Goal: Task Accomplishment & Management: Use online tool/utility

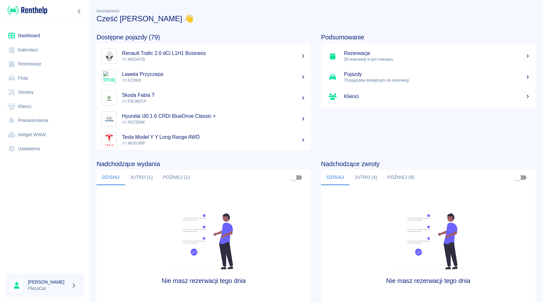
click at [30, 67] on link "Rezerwacje" at bounding box center [44, 64] width 79 height 14
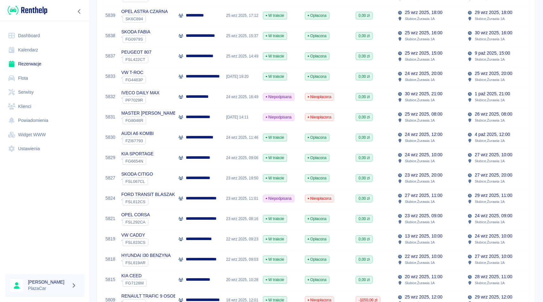
scroll to position [152, 0]
click at [200, 118] on p "**********" at bounding box center [203, 117] width 34 height 7
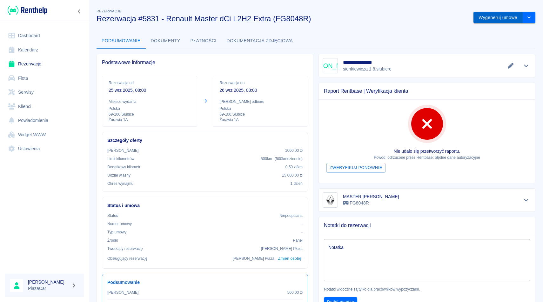
click at [487, 20] on button "Wygeneruj umowę" at bounding box center [497, 18] width 49 height 12
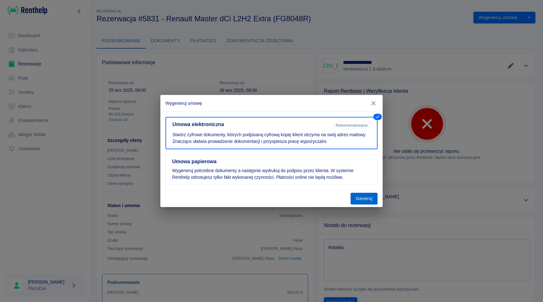
click at [365, 203] on button "Generuj" at bounding box center [363, 199] width 27 height 12
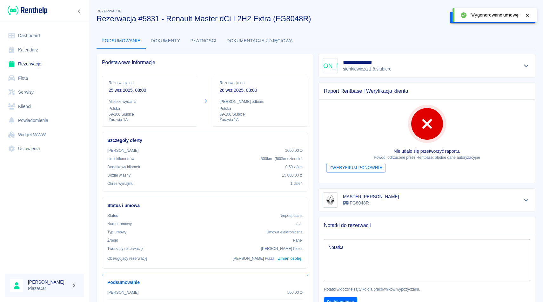
click at [526, 15] on icon at bounding box center [527, 15] width 3 height 3
click at [477, 17] on button "Podpisz umowę elektroniczną" at bounding box center [486, 18] width 73 height 12
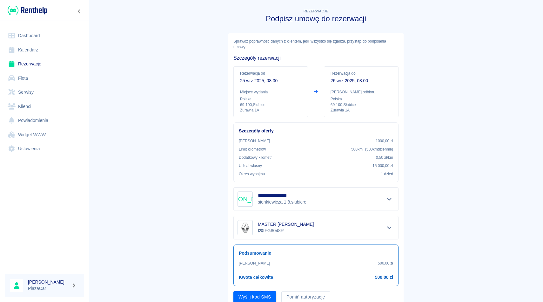
scroll to position [24, 0]
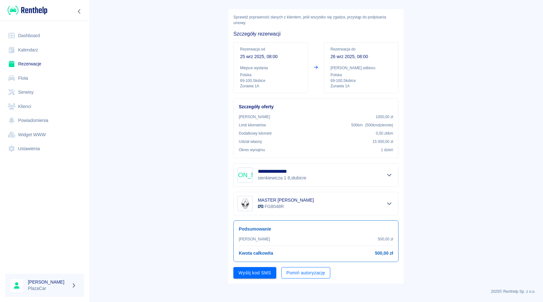
click at [301, 270] on button "Pomiń autoryzację" at bounding box center [305, 273] width 49 height 12
click at [255, 271] on button "Podpisz umowę" at bounding box center [254, 273] width 43 height 12
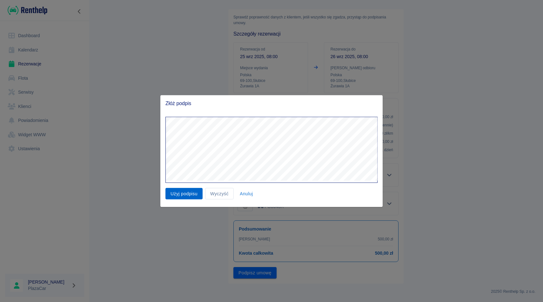
click at [188, 194] on button "Użyj podpisu" at bounding box center [183, 194] width 37 height 12
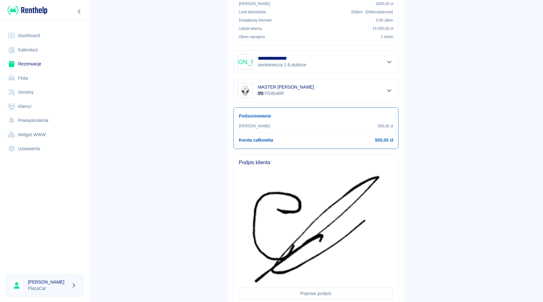
scroll to position [182, 0]
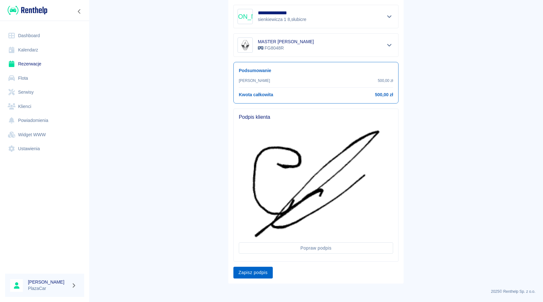
click at [255, 274] on button "Zapisz podpis" at bounding box center [252, 273] width 39 height 12
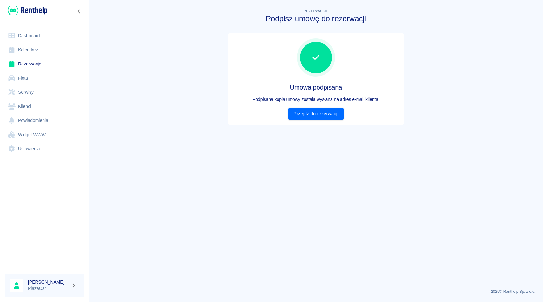
scroll to position [0, 0]
click at [309, 118] on link "Przejdź do rezerwacji" at bounding box center [315, 114] width 55 height 12
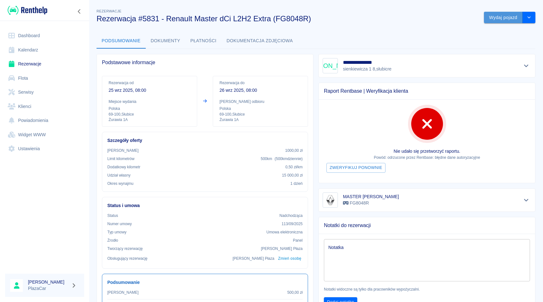
click at [500, 16] on button "Wydaj pojazd" at bounding box center [503, 18] width 39 height 12
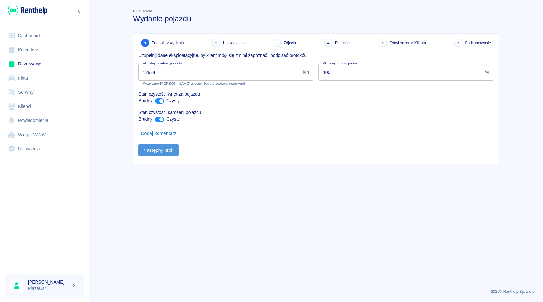
click at [165, 150] on button "Następny krok" at bounding box center [158, 150] width 40 height 12
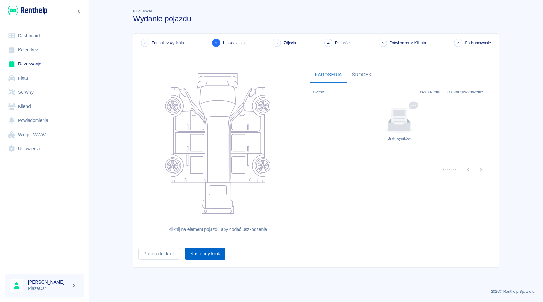
click at [208, 257] on button "Następny krok" at bounding box center [205, 254] width 40 height 12
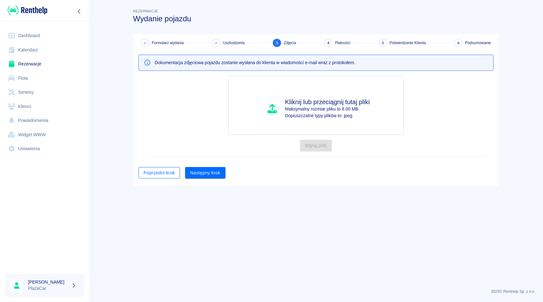
click at [154, 176] on button "Poprzedni krok" at bounding box center [159, 173] width 42 height 12
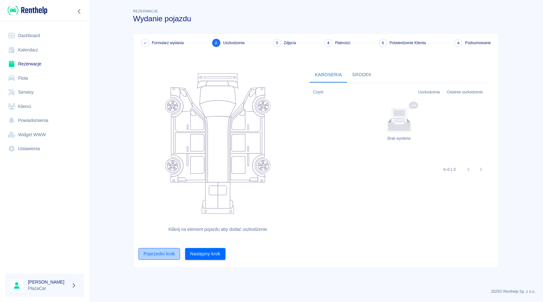
click at [155, 253] on button "Poprzedni krok" at bounding box center [159, 254] width 42 height 12
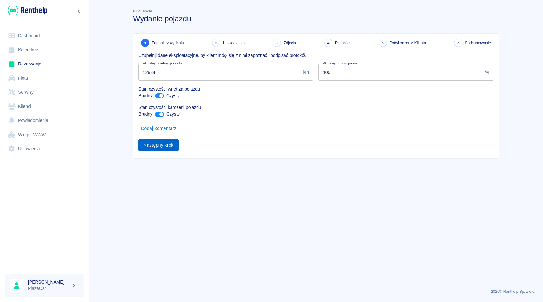
click at [160, 144] on button "Następny krok" at bounding box center [158, 145] width 40 height 12
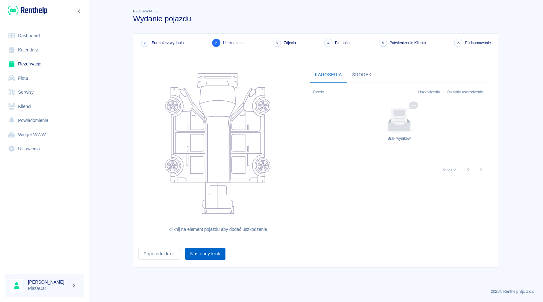
click at [205, 258] on button "Następny krok" at bounding box center [205, 254] width 40 height 12
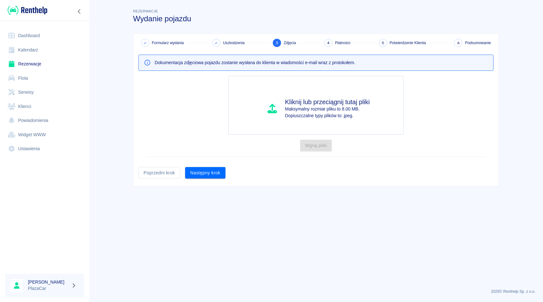
click at [205, 159] on div "Kliknij lub przeciągnij tutaj pliki Maksymalny rozmiar pliku to 8.00 MB. Dopius…" at bounding box center [313, 116] width 360 height 91
click at [205, 172] on button "Następny krok" at bounding box center [205, 173] width 40 height 12
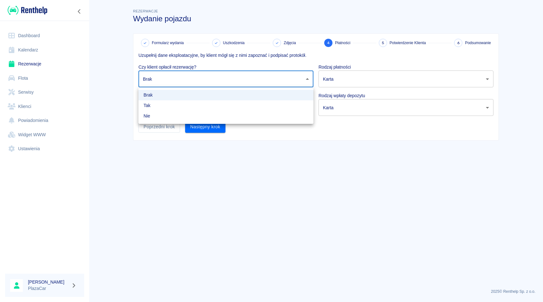
click at [201, 80] on body "Używamy plików Cookies, by zapewnić Ci najlepsze możliwe doświadczenie. Aby dow…" at bounding box center [271, 151] width 543 height 302
click at [199, 105] on li "Tak" at bounding box center [225, 105] width 175 height 10
type input "true"
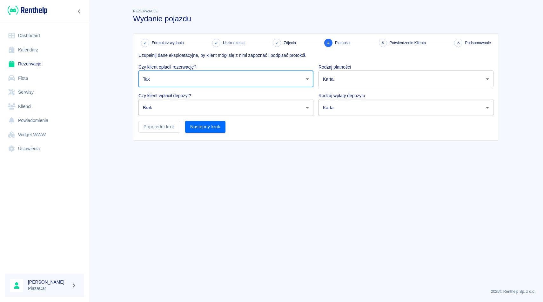
click at [199, 107] on body "Używamy plików Cookies, by zapewnić Ci najlepsze możliwe doświadczenie. Aby dow…" at bounding box center [271, 151] width 543 height 302
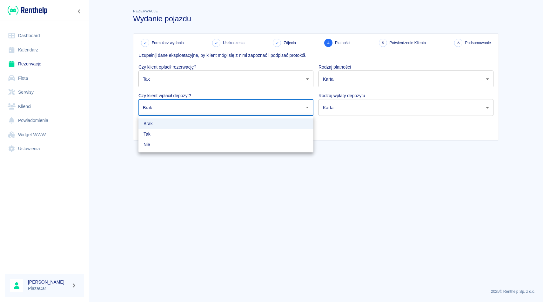
click at [200, 133] on li "Tak" at bounding box center [225, 134] width 175 height 10
type input "true"
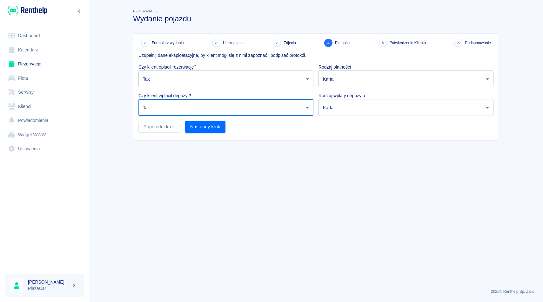
click at [333, 76] on body "Używamy plików Cookies, by zapewnić Ci najlepsze możliwe doświadczenie. Aby dow…" at bounding box center [271, 151] width 543 height 302
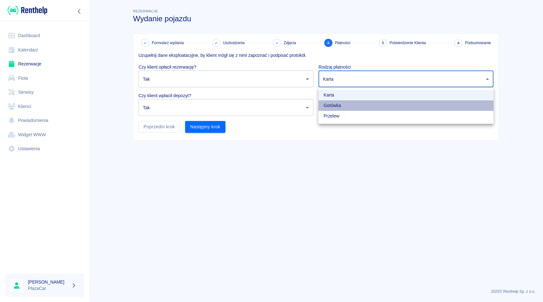
click at [339, 102] on li "Gotówka" at bounding box center [405, 105] width 175 height 10
type input "cash"
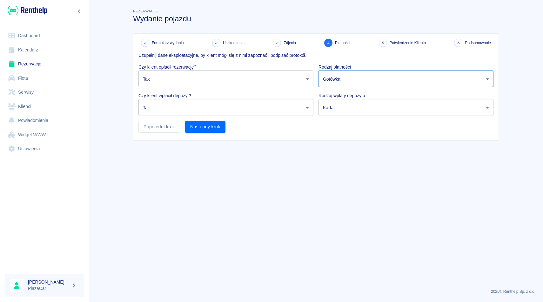
click at [339, 102] on body "Używamy plików Cookies, by zapewnić Ci najlepsze możliwe doświadczenie. Aby dow…" at bounding box center [271, 151] width 543 height 302
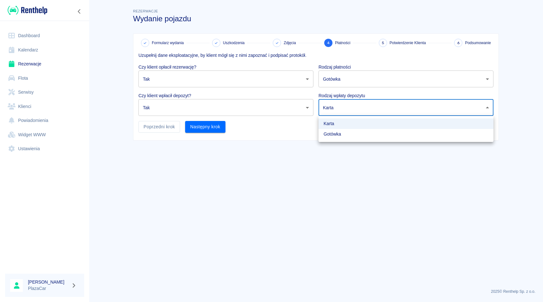
click at [339, 133] on li "Gotówka" at bounding box center [405, 134] width 175 height 10
type input "cash"
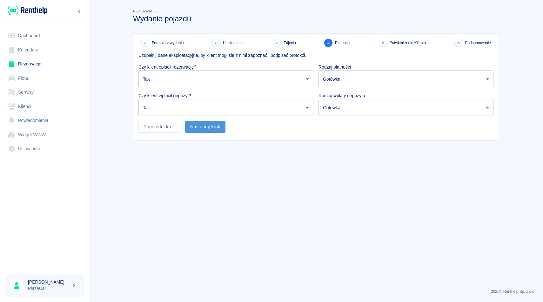
click at [206, 130] on button "Następny krok" at bounding box center [205, 127] width 40 height 12
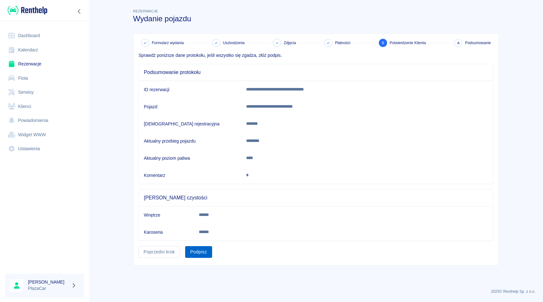
click at [198, 256] on button "Podpisz" at bounding box center [198, 252] width 27 height 12
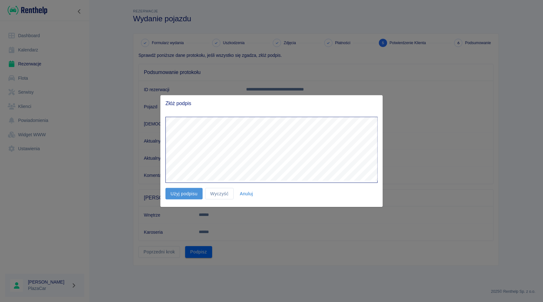
click at [184, 191] on button "Użyj podpisu" at bounding box center [183, 194] width 37 height 12
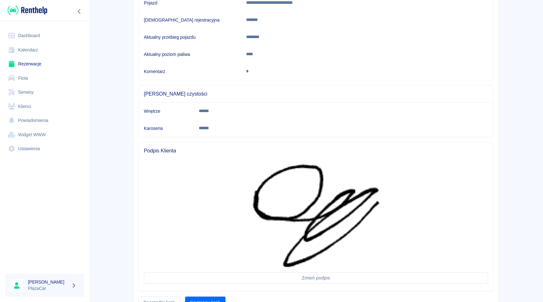
scroll to position [136, 0]
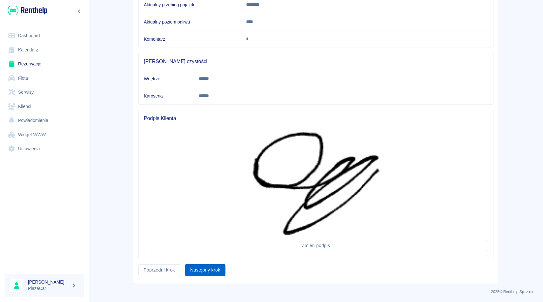
click at [207, 270] on button "Następny krok" at bounding box center [205, 270] width 40 height 12
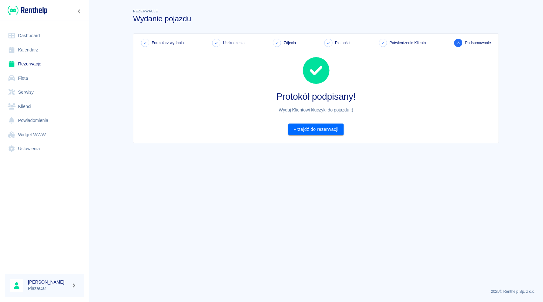
scroll to position [0, 0]
click at [314, 135] on div "Formularz wydania Uszkodzenia Zdjęcia Płatności Potwierdzenie Klienta 6 Podsumo…" at bounding box center [315, 88] width 365 height 109
click at [321, 128] on link "Przejdź do rezerwacji" at bounding box center [315, 129] width 55 height 12
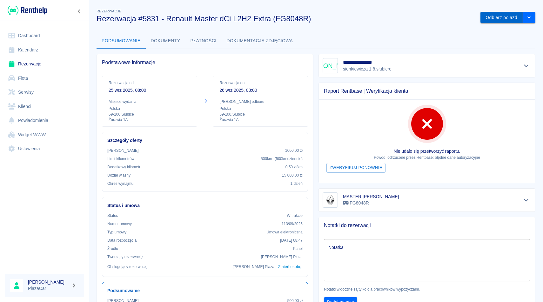
click at [495, 19] on button "Odbierz pojazd" at bounding box center [501, 18] width 42 height 12
click at [528, 14] on icon at bounding box center [527, 15] width 3 height 3
click at [493, 17] on button "Odbierz pojazd" at bounding box center [501, 18] width 42 height 12
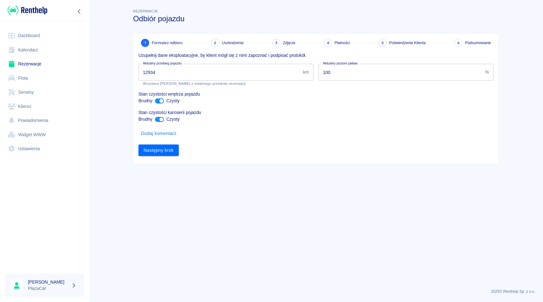
click at [148, 71] on input "12934" at bounding box center [219, 72] width 162 height 17
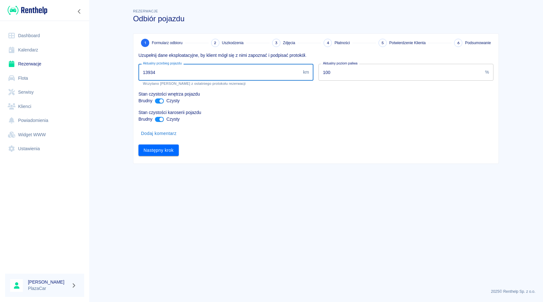
click at [159, 73] on input "13934" at bounding box center [219, 72] width 162 height 17
type input "13939"
click at [155, 151] on button "Następny krok" at bounding box center [158, 150] width 40 height 12
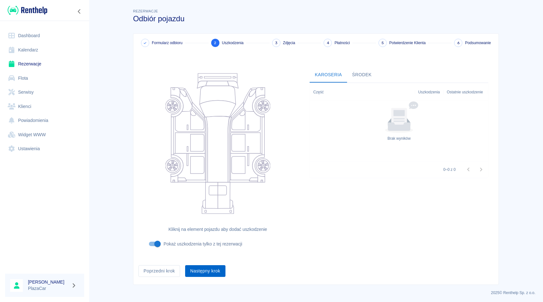
click at [201, 269] on button "Następny krok" at bounding box center [205, 271] width 40 height 12
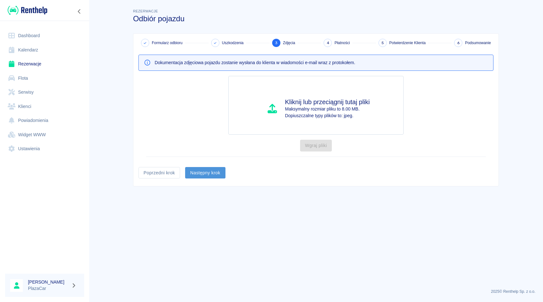
click at [208, 175] on button "Następny krok" at bounding box center [205, 173] width 40 height 12
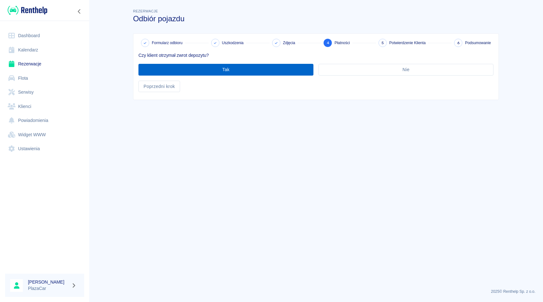
click at [218, 72] on button "Tak" at bounding box center [225, 70] width 175 height 12
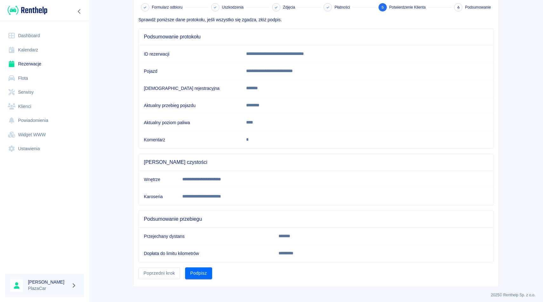
scroll to position [39, 0]
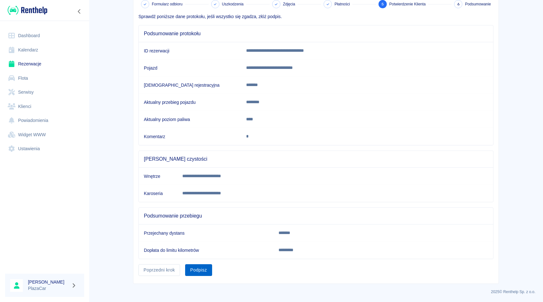
click at [201, 271] on button "Podpisz" at bounding box center [198, 270] width 27 height 12
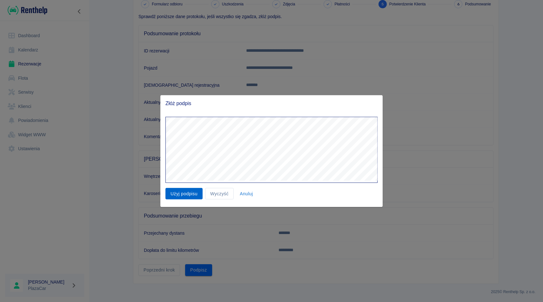
click at [180, 199] on button "Użyj podpisu" at bounding box center [183, 194] width 37 height 12
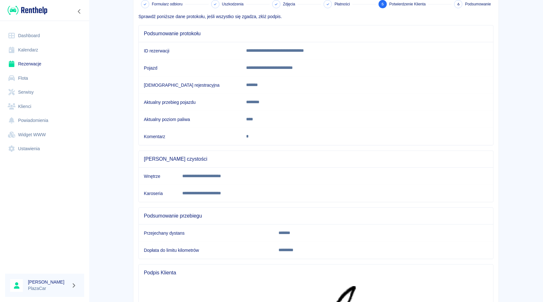
scroll to position [161, 0]
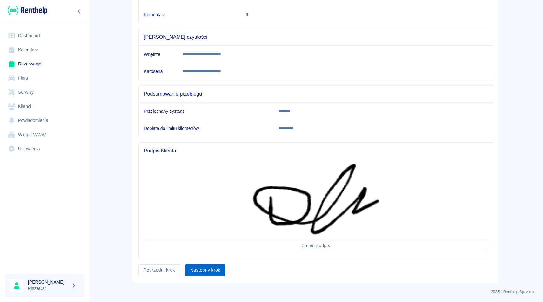
click at [199, 268] on button "Następny krok" at bounding box center [205, 270] width 40 height 12
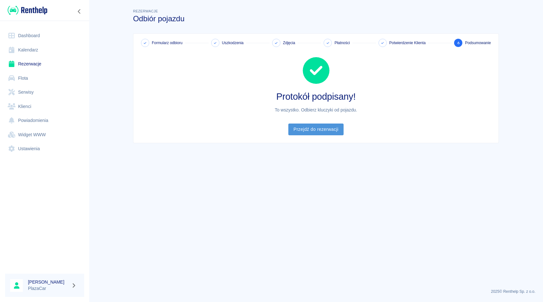
click at [315, 131] on link "Przejdź do rezerwacji" at bounding box center [315, 129] width 55 height 12
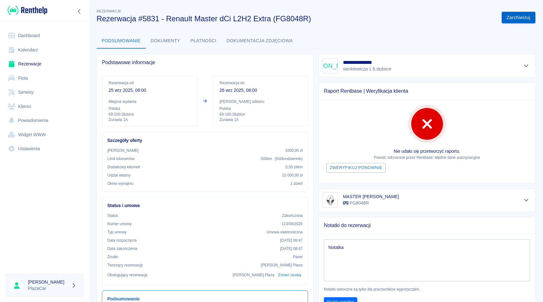
click at [517, 19] on button "Zarchiwizuj" at bounding box center [518, 18] width 34 height 12
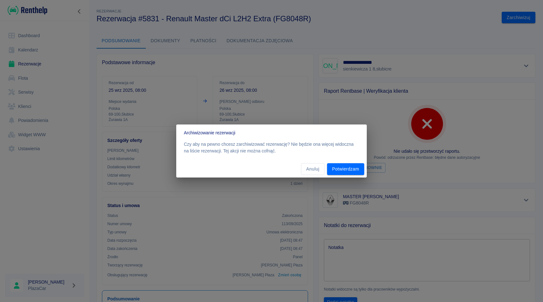
click at [359, 161] on div "Anuluj Potwierdzam" at bounding box center [271, 169] width 190 height 17
click at [349, 168] on button "Potwierdzam" at bounding box center [345, 169] width 37 height 12
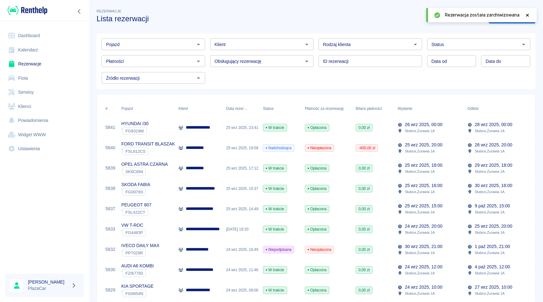
click at [416, 148] on p "Słubice , Żurawia 1A" at bounding box center [420, 151] width 30 height 6
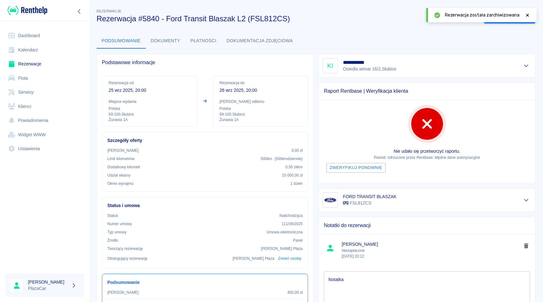
click at [526, 15] on icon at bounding box center [527, 15] width 6 height 4
click at [496, 14] on button "Wydaj pojazd" at bounding box center [503, 18] width 39 height 12
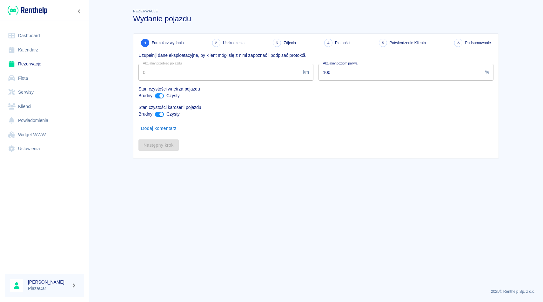
type input "315451"
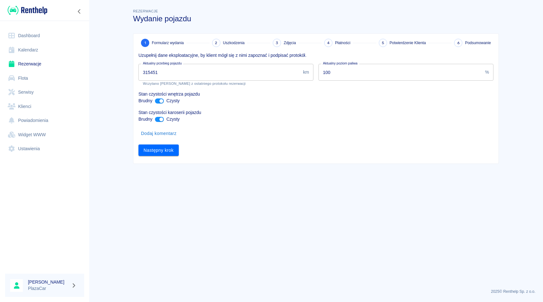
click at [335, 71] on input "100" at bounding box center [400, 72] width 164 height 17
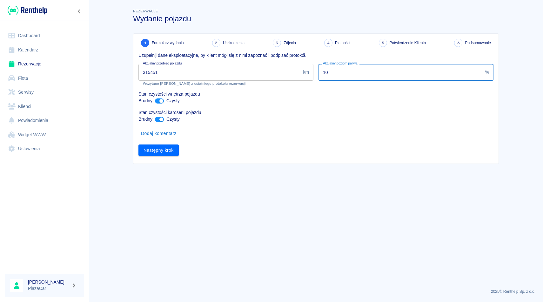
type input "1"
type input "30"
click at [267, 142] on div "Następny krok" at bounding box center [313, 147] width 360 height 17
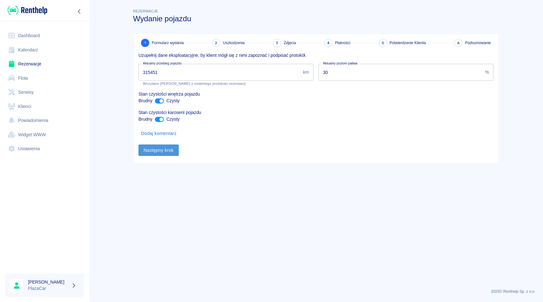
click at [153, 146] on button "Następny krok" at bounding box center [158, 150] width 40 height 12
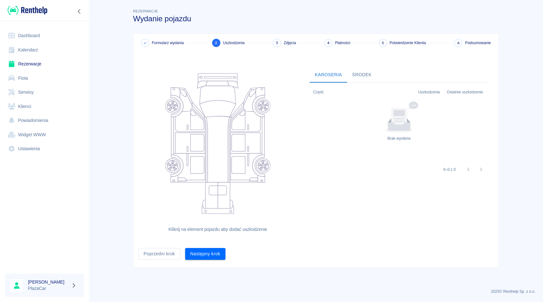
click at [209, 259] on div "Formularz wydania 2 Uszkodzenia 3 Zdjęcia 4 Płatności 5 Potwierdzenie Klienta 6…" at bounding box center [315, 151] width 365 height 234
click at [209, 250] on button "Następny krok" at bounding box center [205, 254] width 40 height 12
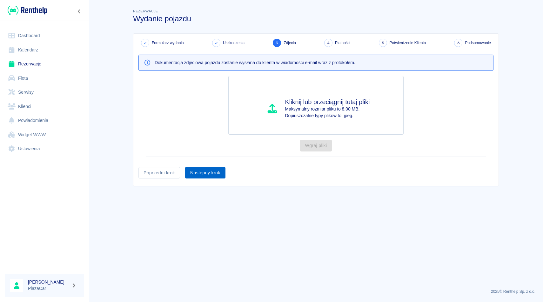
click at [208, 168] on button "Następny krok" at bounding box center [205, 173] width 40 height 12
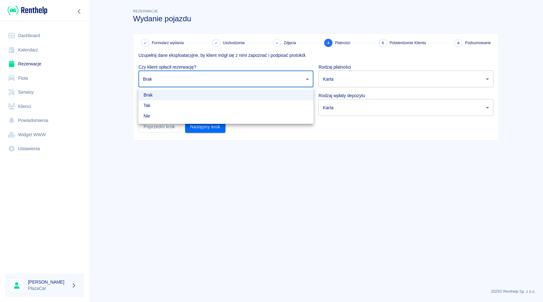
click at [227, 79] on body "Używamy plików Cookies, by zapewnić Ci najlepsze możliwe doświadczenie. Aby dow…" at bounding box center [271, 151] width 543 height 302
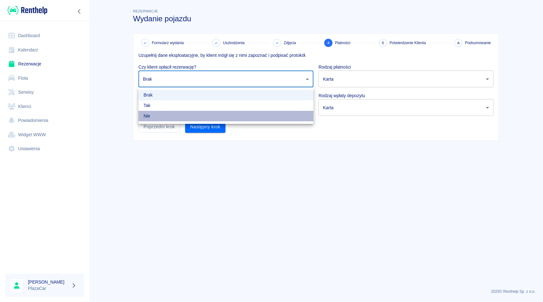
click at [217, 114] on li "Nie" at bounding box center [225, 116] width 175 height 10
type input "false"
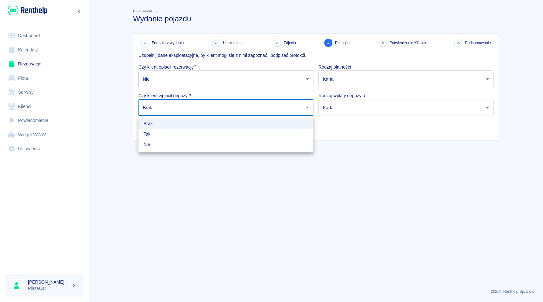
click at [217, 109] on body "Używamy plików Cookies, by zapewnić Ci najlepsze możliwe doświadczenie. Aby dow…" at bounding box center [271, 151] width 543 height 302
click at [211, 146] on li "Nie" at bounding box center [225, 144] width 175 height 10
type input "false"
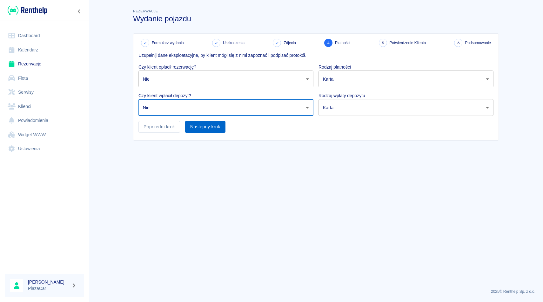
click at [209, 130] on button "Następny krok" at bounding box center [205, 127] width 40 height 12
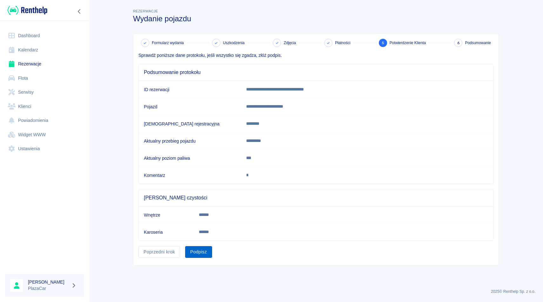
click at [197, 254] on button "Podpisz" at bounding box center [198, 252] width 27 height 12
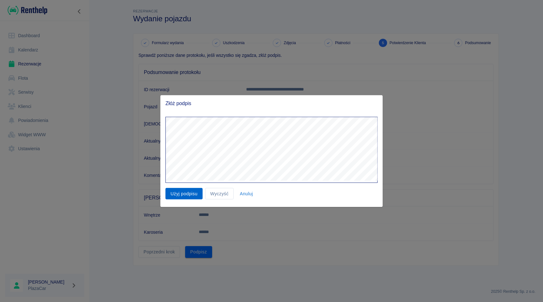
click at [179, 193] on button "Użyj podpisu" at bounding box center [183, 194] width 37 height 12
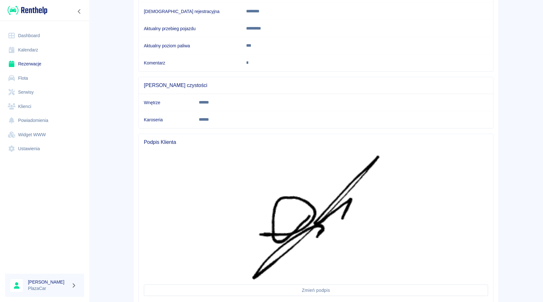
scroll to position [157, 0]
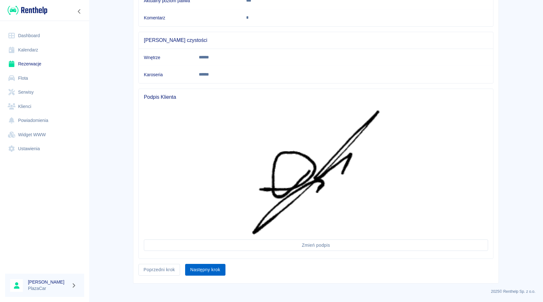
click at [201, 267] on button "Następny krok" at bounding box center [205, 270] width 40 height 12
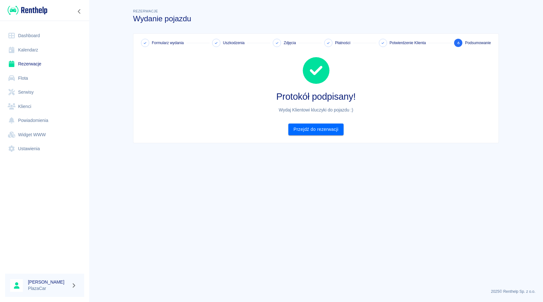
scroll to position [0, 0]
click at [312, 128] on link "Przejdź do rezerwacji" at bounding box center [315, 129] width 55 height 12
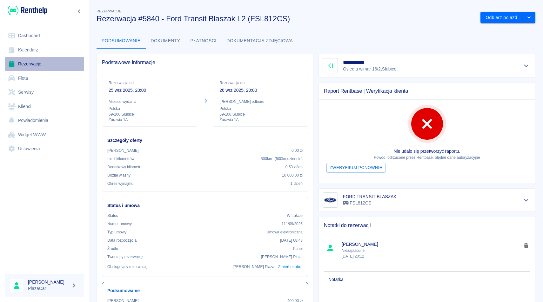
click at [31, 65] on link "Rezerwacje" at bounding box center [44, 64] width 79 height 14
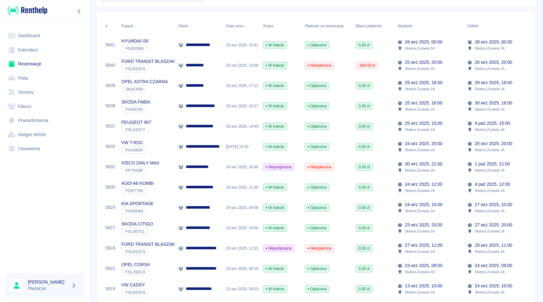
scroll to position [83, 0]
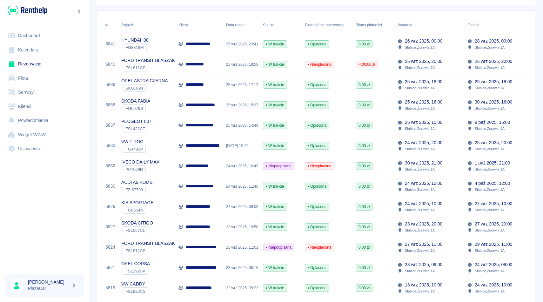
click at [426, 146] on p "Słubice , Żurawia 1A" at bounding box center [420, 149] width 30 height 6
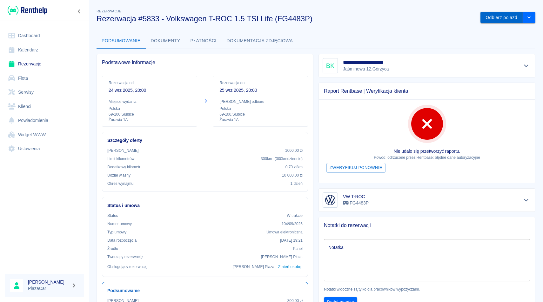
click at [489, 19] on button "Odbierz pojazd" at bounding box center [501, 18] width 42 height 12
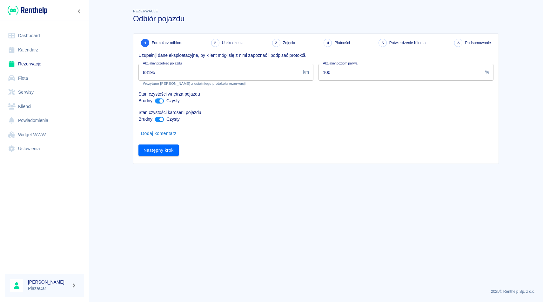
click at [151, 71] on input "88195" at bounding box center [219, 72] width 162 height 17
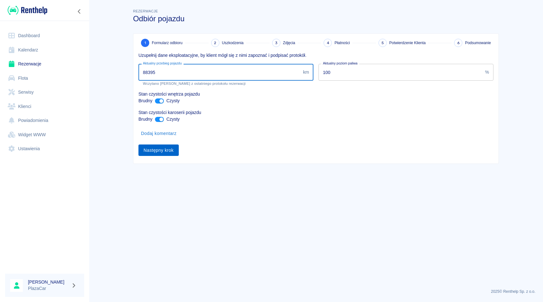
type input "88395"
click at [160, 149] on button "Następny krok" at bounding box center [158, 150] width 40 height 12
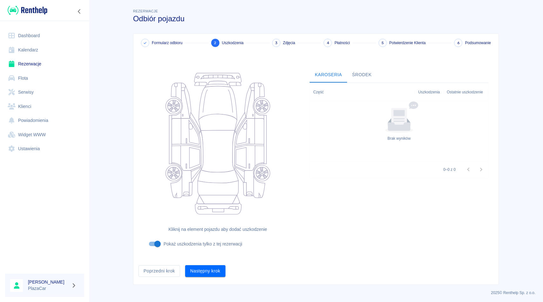
scroll to position [1, 0]
click at [200, 266] on button "Następny krok" at bounding box center [205, 270] width 40 height 12
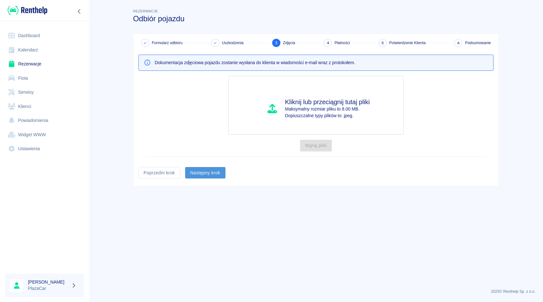
click at [210, 176] on button "Następny krok" at bounding box center [205, 173] width 40 height 12
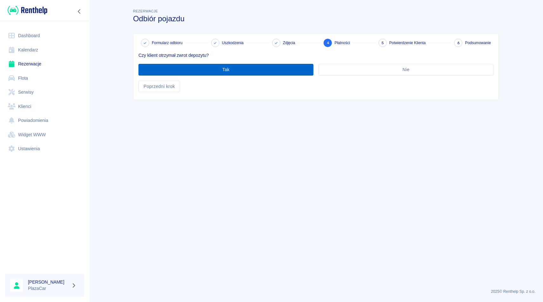
click at [240, 72] on button "Tak" at bounding box center [225, 70] width 175 height 12
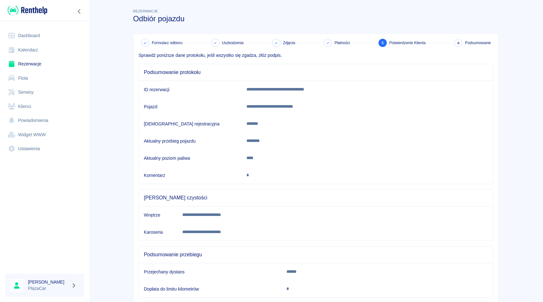
scroll to position [39, 0]
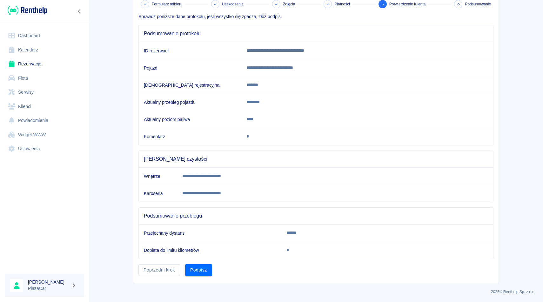
click at [191, 279] on div "**********" at bounding box center [315, 139] width 365 height 288
click at [201, 269] on button "Podpisz" at bounding box center [198, 270] width 27 height 12
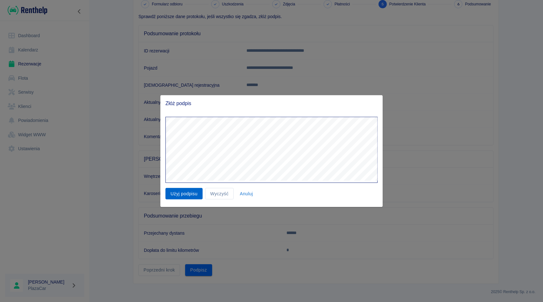
click at [182, 193] on button "Użyj podpisu" at bounding box center [183, 194] width 37 height 12
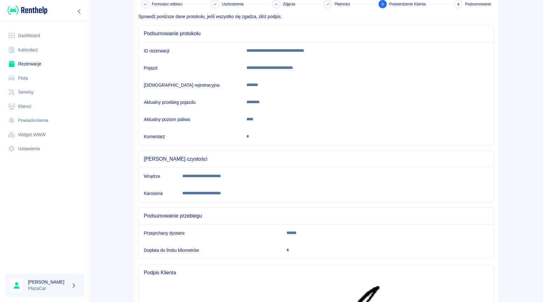
scroll to position [181, 0]
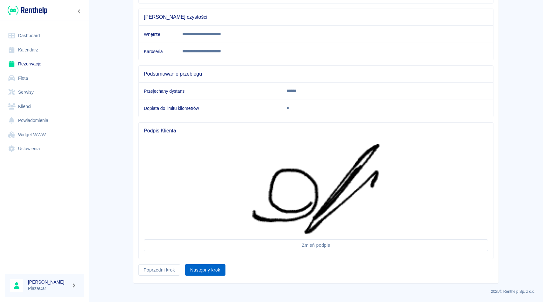
click at [203, 268] on button "Następny krok" at bounding box center [205, 270] width 40 height 12
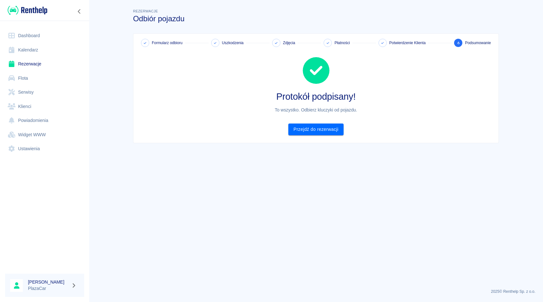
scroll to position [0, 0]
click at [316, 133] on link "Przejdź do rezerwacji" at bounding box center [315, 129] width 55 height 12
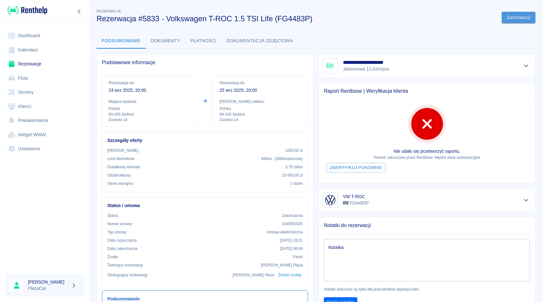
click at [515, 19] on button "Zarchiwizuj" at bounding box center [518, 18] width 34 height 12
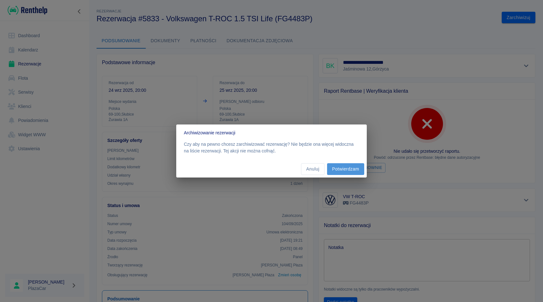
click at [348, 168] on button "Potwierdzam" at bounding box center [345, 169] width 37 height 12
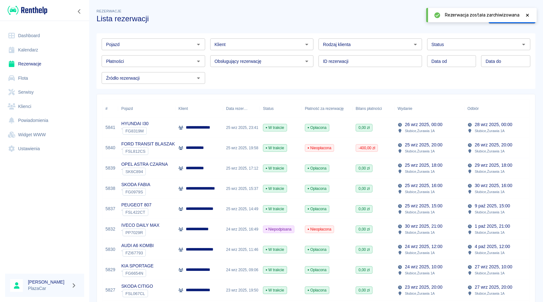
click at [527, 16] on icon at bounding box center [527, 15] width 6 height 4
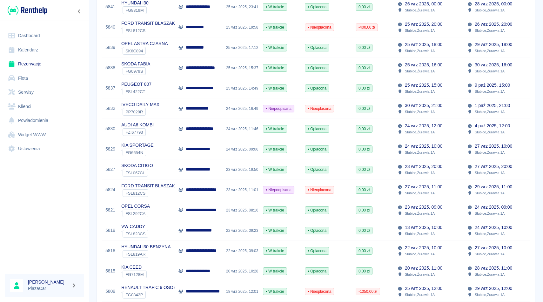
scroll to position [122, 0]
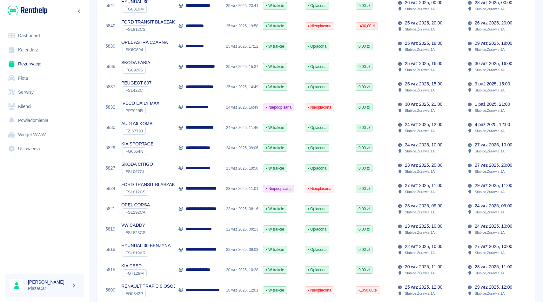
click at [392, 187] on div "0,00 zł" at bounding box center [373, 188] width 42 height 20
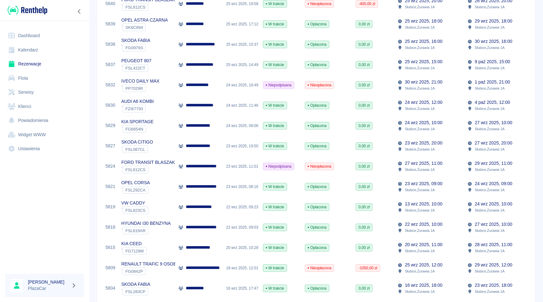
scroll to position [146, 0]
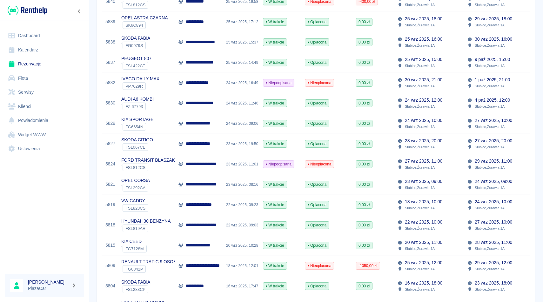
click at [410, 181] on p "23 wrz 2025, 09:00" at bounding box center [423, 181] width 37 height 7
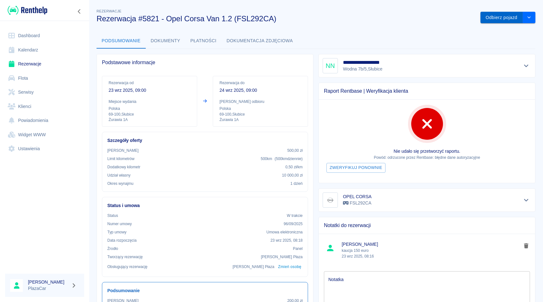
click at [499, 18] on button "Odbierz pojazd" at bounding box center [501, 18] width 42 height 12
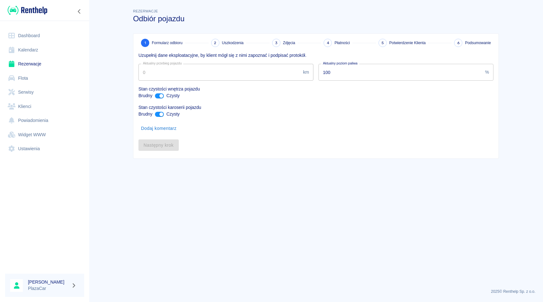
type input "239189"
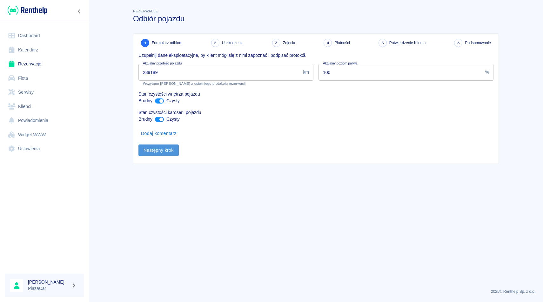
click at [159, 147] on button "Następny krok" at bounding box center [158, 150] width 40 height 12
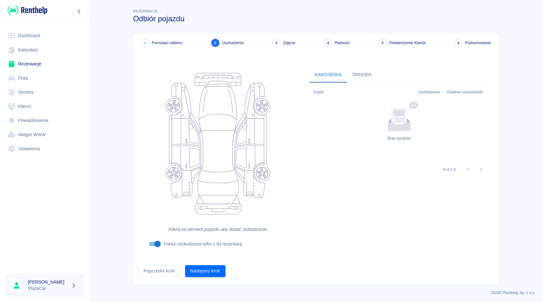
scroll to position [1, 0]
click at [199, 266] on button "Następny krok" at bounding box center [205, 270] width 40 height 12
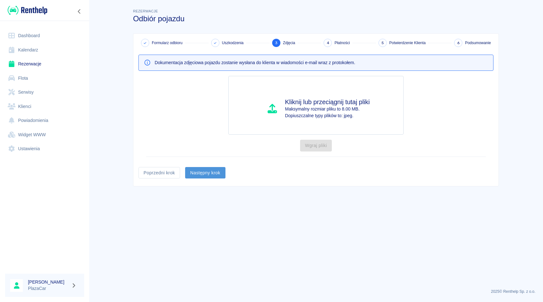
click at [210, 173] on button "Następny krok" at bounding box center [205, 173] width 40 height 12
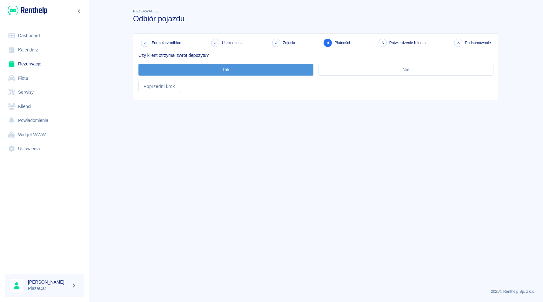
click at [229, 72] on button "Tak" at bounding box center [225, 70] width 175 height 12
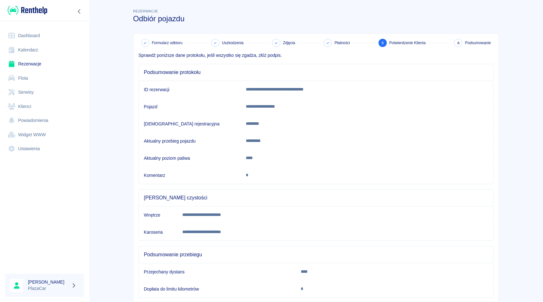
scroll to position [39, 0]
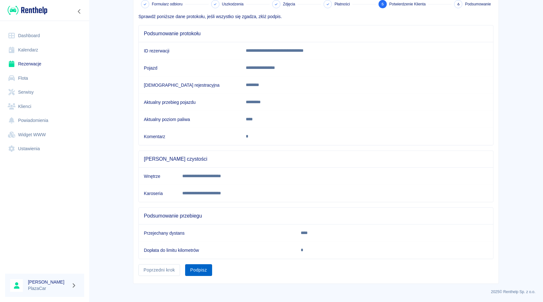
click at [201, 269] on button "Podpisz" at bounding box center [198, 270] width 27 height 12
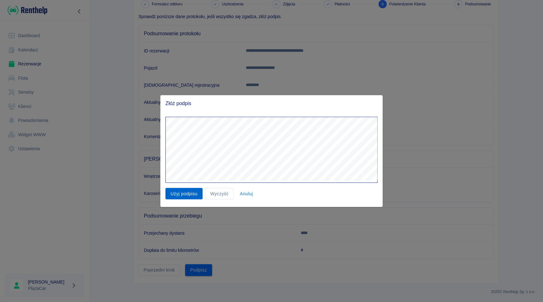
click at [179, 197] on button "Użyj podpisu" at bounding box center [183, 194] width 37 height 12
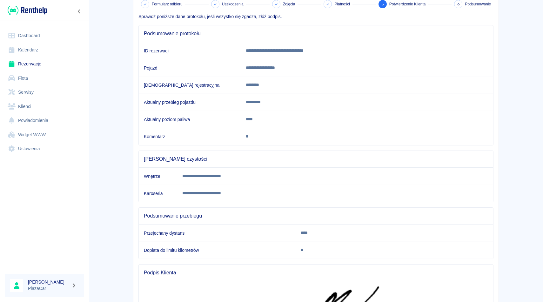
scroll to position [138, 0]
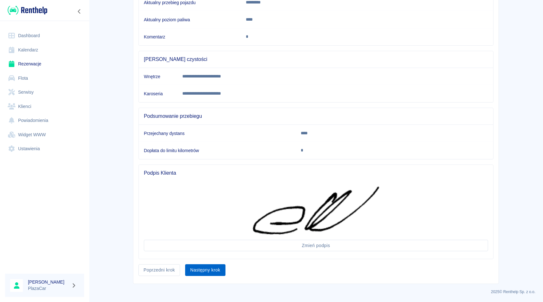
click at [200, 271] on button "Następny krok" at bounding box center [205, 270] width 40 height 12
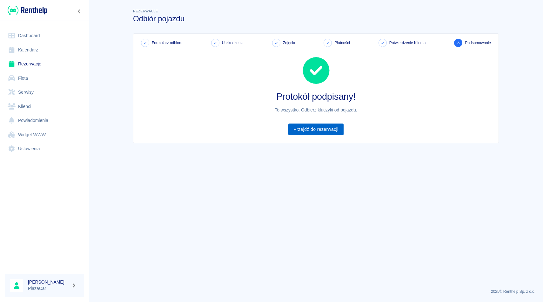
click at [315, 129] on link "Przejdź do rezerwacji" at bounding box center [315, 129] width 55 height 12
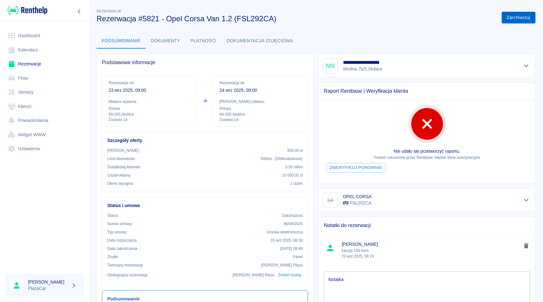
click at [517, 16] on button "Zarchiwizuj" at bounding box center [518, 18] width 34 height 12
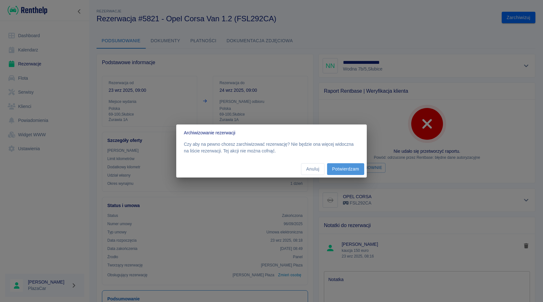
click at [346, 168] on button "Potwierdzam" at bounding box center [345, 169] width 37 height 12
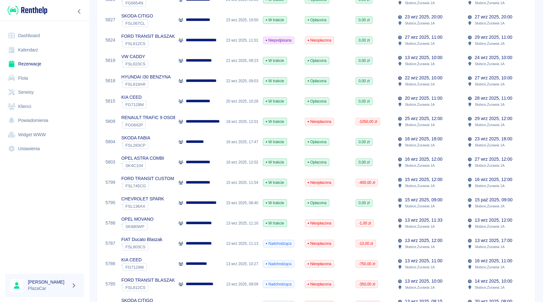
scroll to position [271, 0]
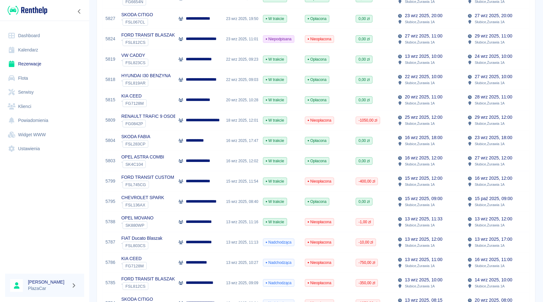
click at [420, 182] on p "Słubice , Żurawia 1A" at bounding box center [420, 184] width 30 height 6
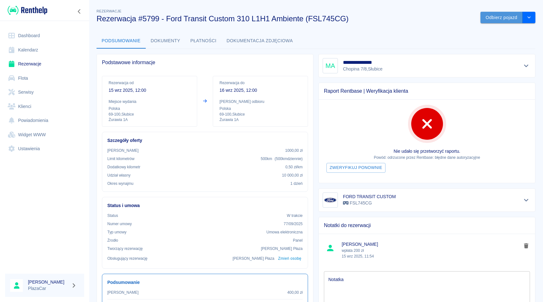
click at [496, 21] on button "Odbierz pojazd" at bounding box center [501, 18] width 42 height 12
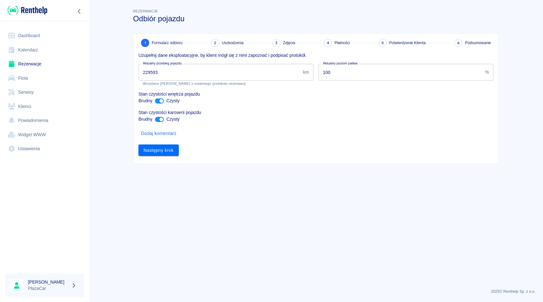
click at [153, 72] on input "229593" at bounding box center [219, 72] width 162 height 17
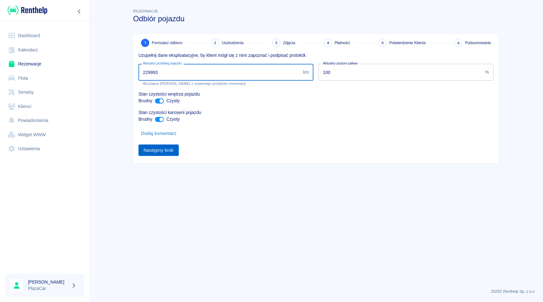
type input "229993"
click at [157, 148] on button "Następny krok" at bounding box center [158, 150] width 40 height 12
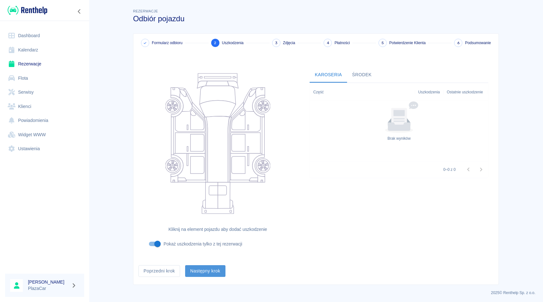
click at [205, 268] on button "Następny krok" at bounding box center [205, 271] width 40 height 12
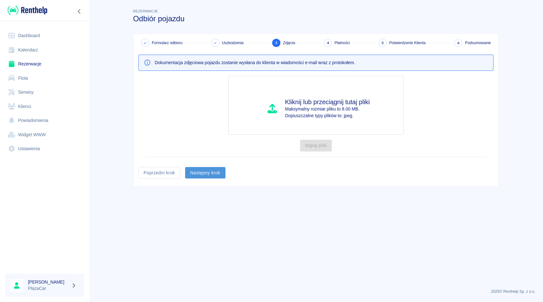
click at [203, 175] on button "Następny krok" at bounding box center [205, 173] width 40 height 12
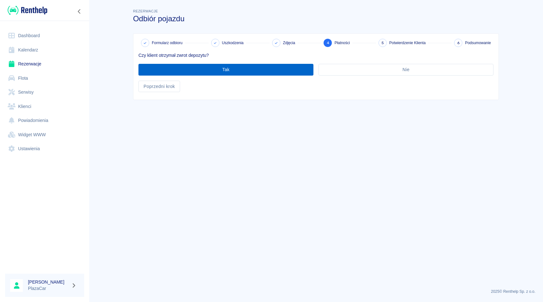
click at [237, 71] on button "Tak" at bounding box center [225, 70] width 175 height 12
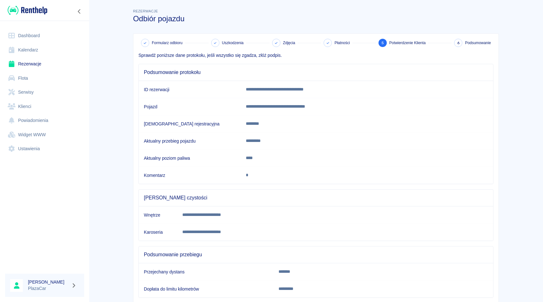
scroll to position [39, 0]
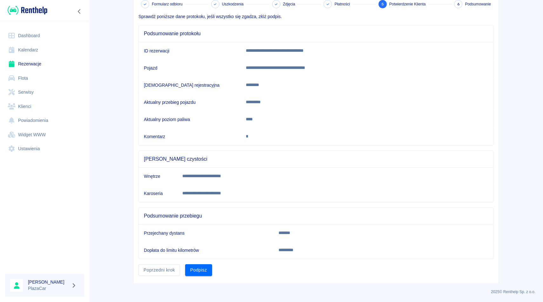
click at [201, 277] on div "**********" at bounding box center [315, 139] width 365 height 288
click at [201, 268] on button "Podpisz" at bounding box center [198, 270] width 27 height 12
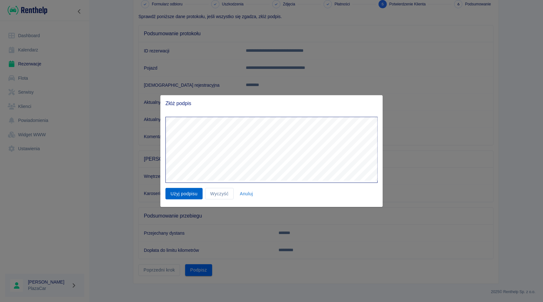
click at [192, 191] on button "Użyj podpisu" at bounding box center [183, 194] width 37 height 12
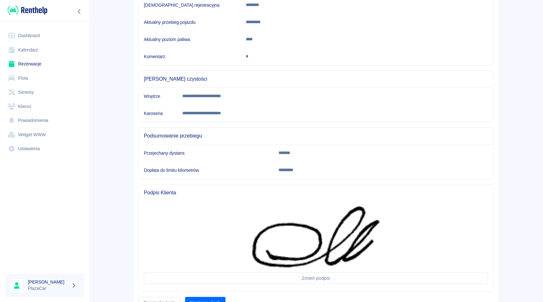
scroll to position [151, 0]
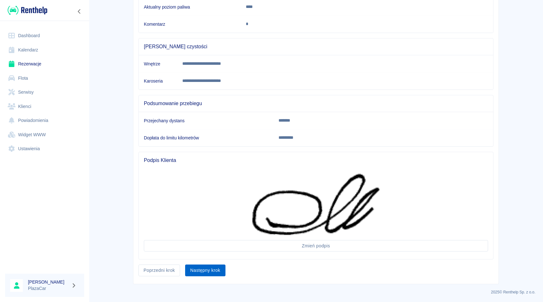
click at [200, 268] on button "Następny krok" at bounding box center [205, 270] width 40 height 12
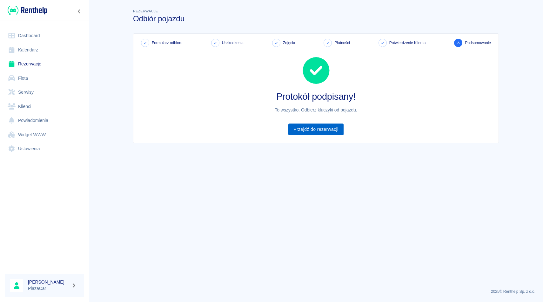
click at [313, 134] on link "Przejdź do rezerwacji" at bounding box center [315, 129] width 55 height 12
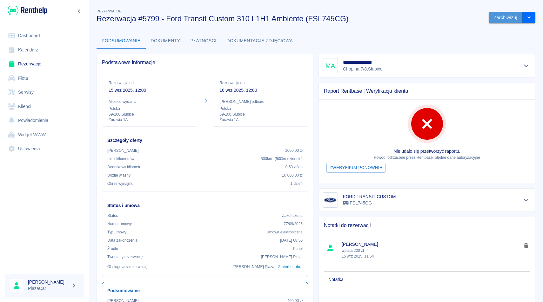
click at [504, 16] on button "Zarchiwizuj" at bounding box center [505, 18] width 34 height 12
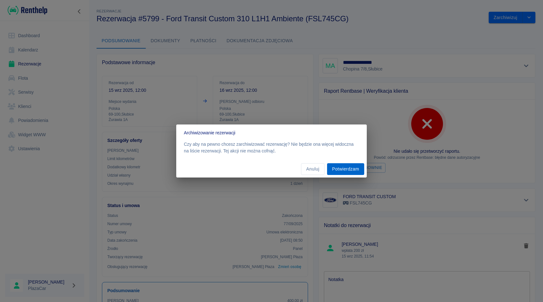
click at [351, 172] on button "Potwierdzam" at bounding box center [345, 169] width 37 height 12
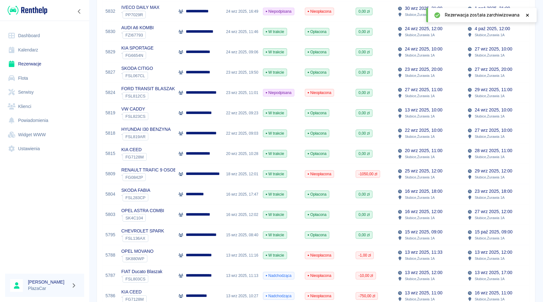
scroll to position [225, 0]
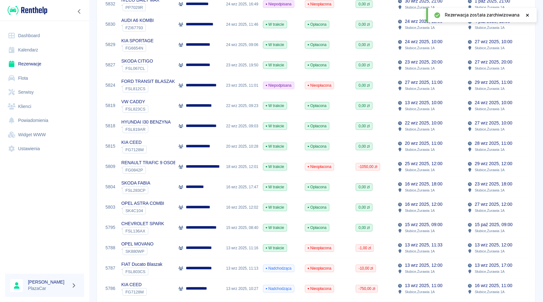
click at [408, 164] on p "25 wrz 2025, 12:00" at bounding box center [423, 163] width 37 height 7
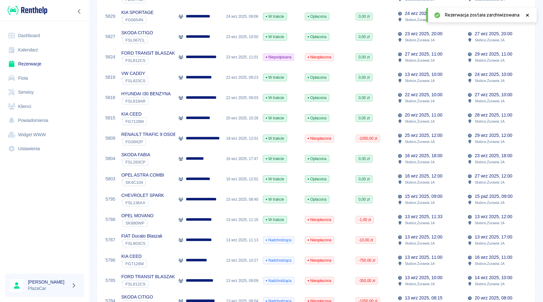
scroll to position [255, 0]
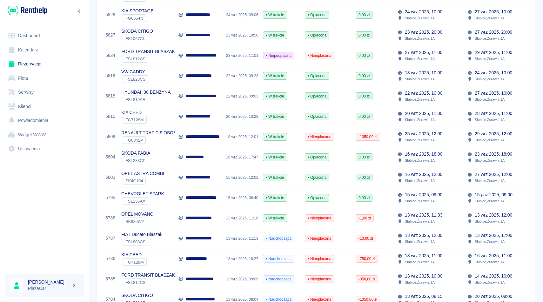
click at [409, 219] on p "Słubice , Żurawia 1A" at bounding box center [420, 221] width 30 height 6
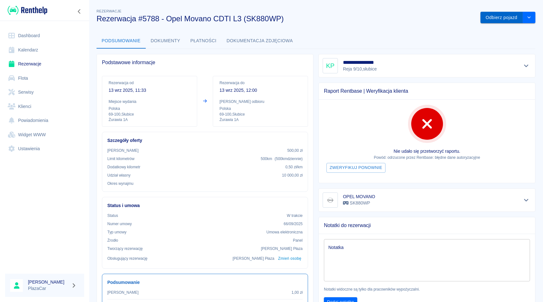
click at [492, 21] on button "Odbierz pojazd" at bounding box center [501, 18] width 42 height 12
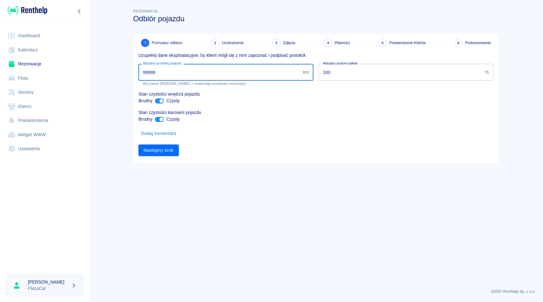
click at [163, 72] on input "99999" at bounding box center [219, 72] width 162 height 17
type input "9"
type input "10000"
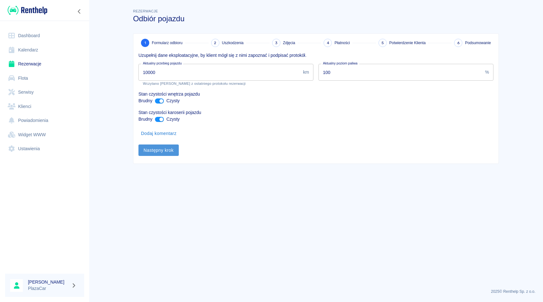
click at [162, 148] on button "Następny krok" at bounding box center [158, 150] width 40 height 12
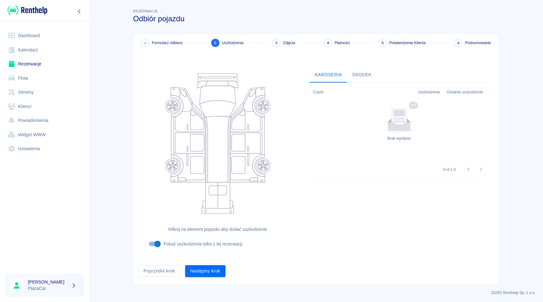
scroll to position [1, 0]
click at [210, 267] on button "Następny krok" at bounding box center [205, 270] width 40 height 12
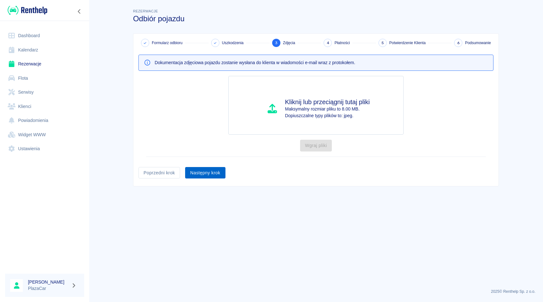
click at [213, 175] on button "Następny krok" at bounding box center [205, 173] width 40 height 12
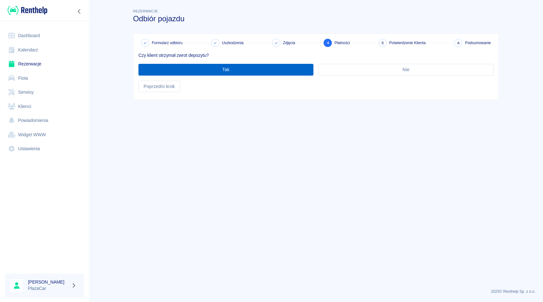
click at [234, 69] on button "Tak" at bounding box center [225, 70] width 175 height 12
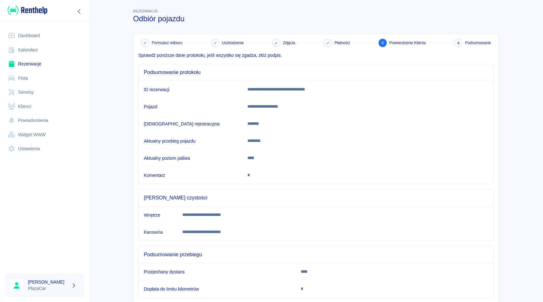
scroll to position [39, 0]
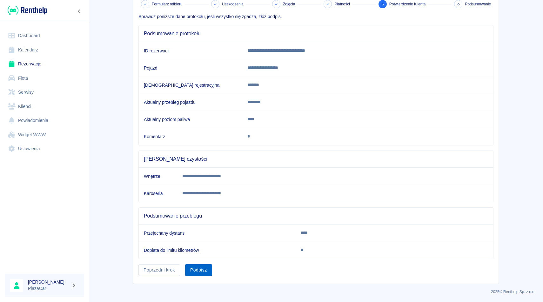
click at [203, 272] on button "Podpisz" at bounding box center [198, 270] width 27 height 12
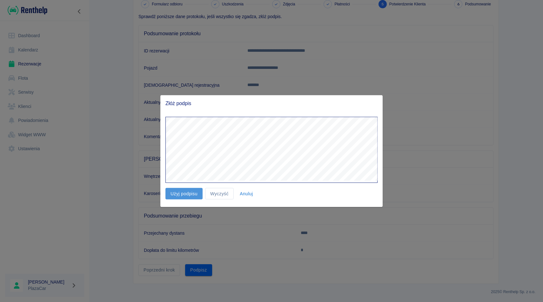
click at [181, 194] on button "Użyj podpisu" at bounding box center [183, 194] width 37 height 12
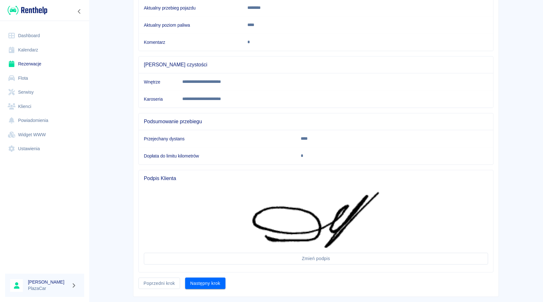
scroll to position [146, 0]
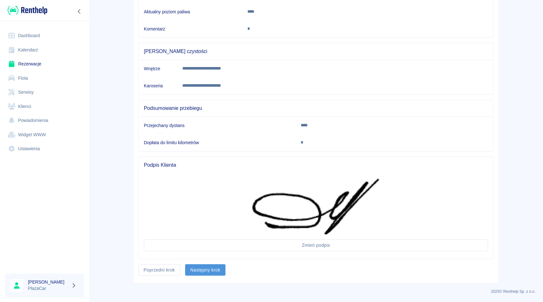
click at [200, 267] on button "Następny krok" at bounding box center [205, 270] width 40 height 12
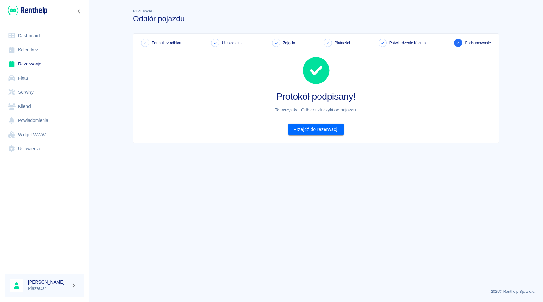
scroll to position [0, 0]
click at [319, 132] on link "Przejdź do rezerwacji" at bounding box center [315, 129] width 55 height 12
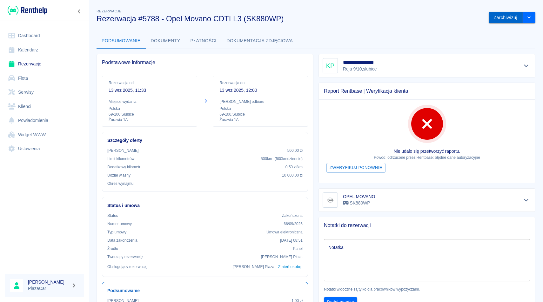
click at [503, 18] on button "Zarchiwizuj" at bounding box center [505, 18] width 34 height 12
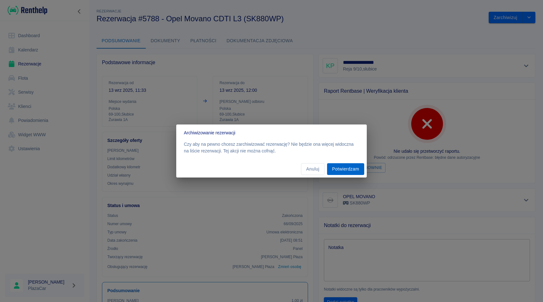
click at [348, 166] on button "Potwierdzam" at bounding box center [345, 169] width 37 height 12
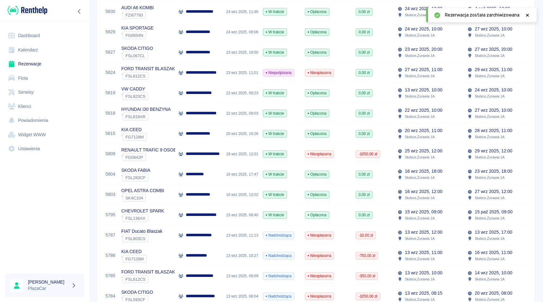
scroll to position [367, 0]
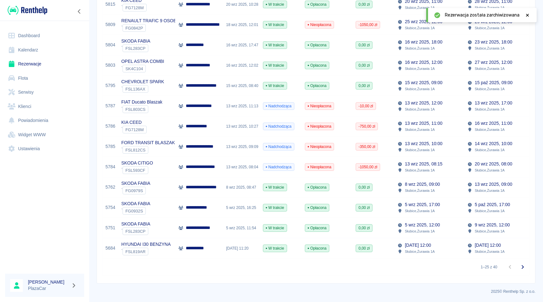
click at [392, 242] on div "0,00 zł" at bounding box center [373, 248] width 42 height 20
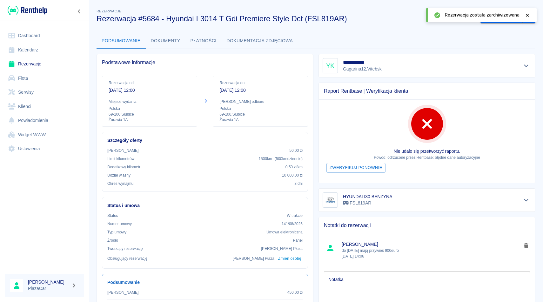
click at [528, 12] on div at bounding box center [527, 15] width 6 height 7
click at [500, 16] on button "Odbierz pojazd" at bounding box center [501, 18] width 42 height 12
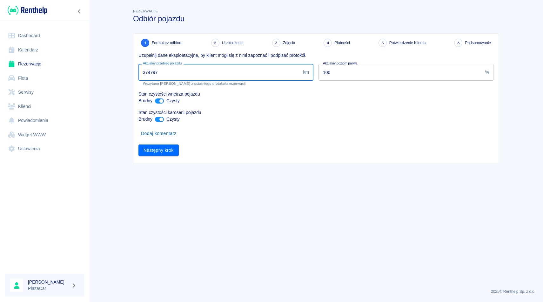
click at [148, 72] on input "374797" at bounding box center [219, 72] width 162 height 17
type input "384797"
click at [152, 150] on button "Następny krok" at bounding box center [158, 150] width 40 height 12
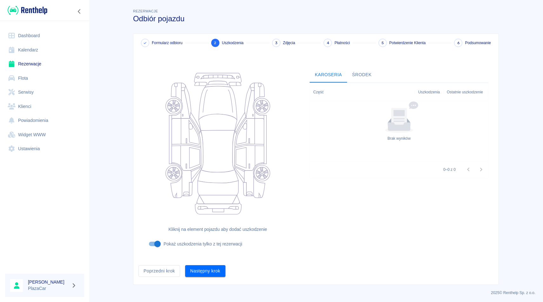
scroll to position [1, 0]
click at [212, 271] on button "Następny krok" at bounding box center [205, 270] width 40 height 12
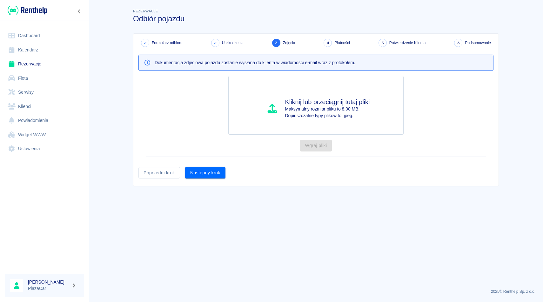
scroll to position [0, 0]
click at [209, 173] on button "Następny krok" at bounding box center [205, 173] width 40 height 12
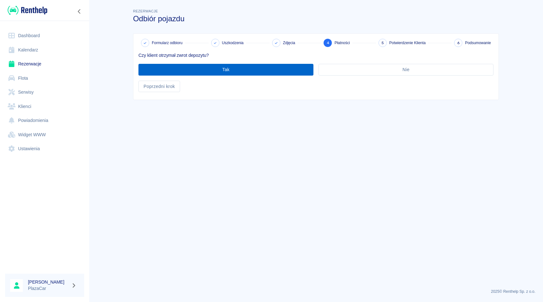
click at [226, 74] on button "Tak" at bounding box center [225, 70] width 175 height 12
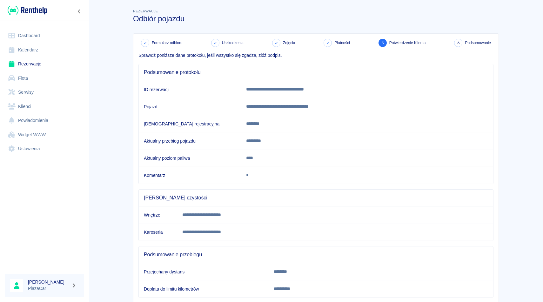
scroll to position [39, 0]
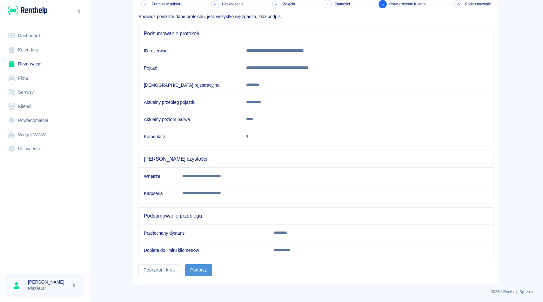
click at [200, 269] on button "Podpisz" at bounding box center [198, 270] width 27 height 12
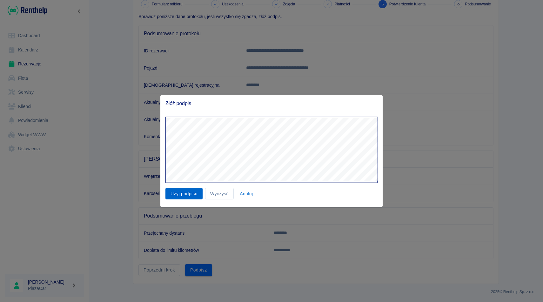
click at [180, 194] on button "Użyj podpisu" at bounding box center [183, 194] width 37 height 12
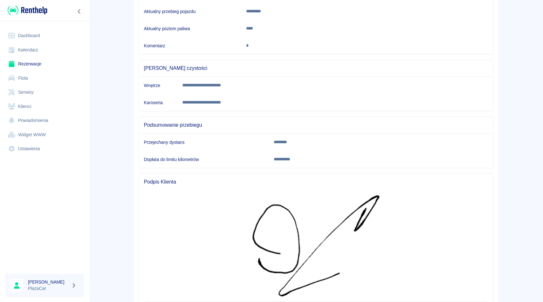
scroll to position [192, 0]
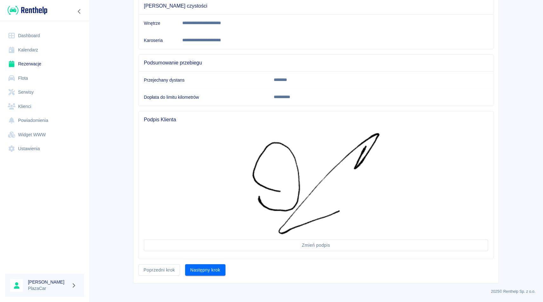
click at [199, 282] on div "**********" at bounding box center [316, 151] width 454 height 302
click at [204, 273] on button "Następny krok" at bounding box center [205, 270] width 40 height 12
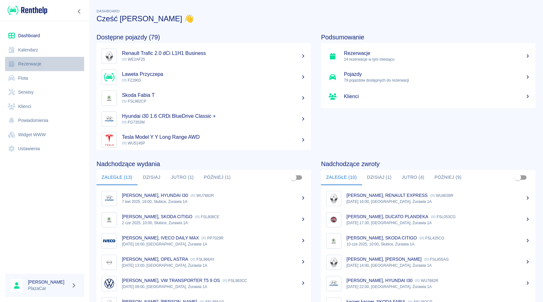
click at [44, 65] on link "Rezerwacje" at bounding box center [44, 64] width 79 height 14
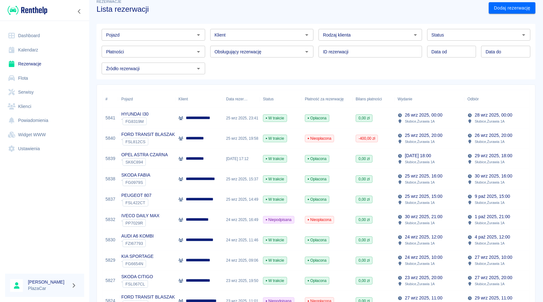
scroll to position [23, 0]
